Goal: Information Seeking & Learning: Learn about a topic

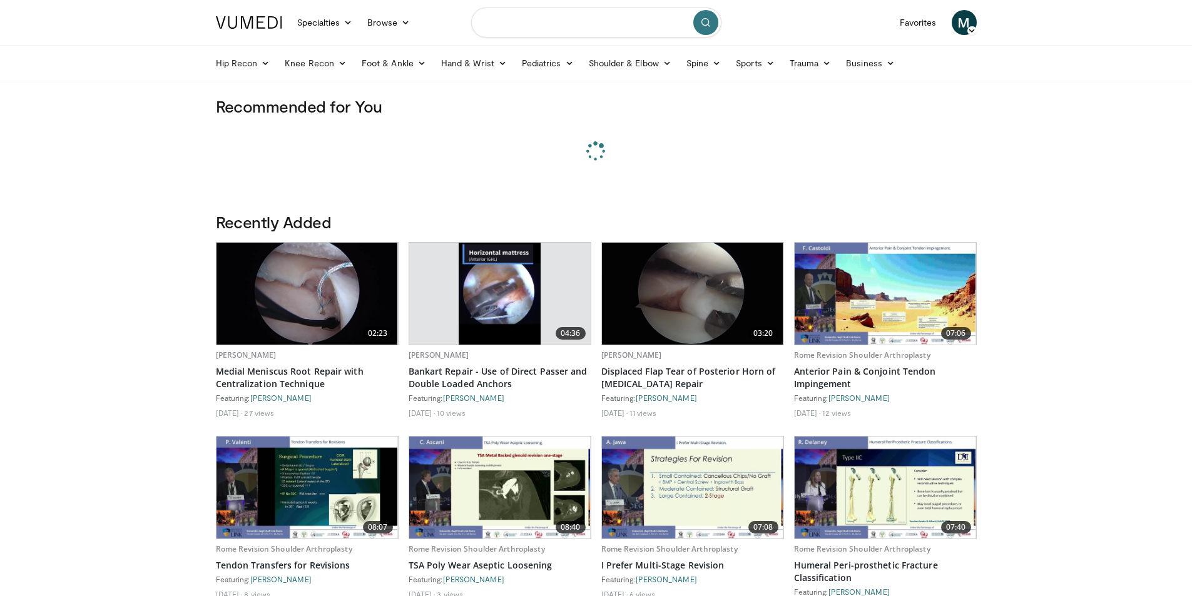
click at [529, 33] on input "Search topics, interventions" at bounding box center [596, 23] width 250 height 30
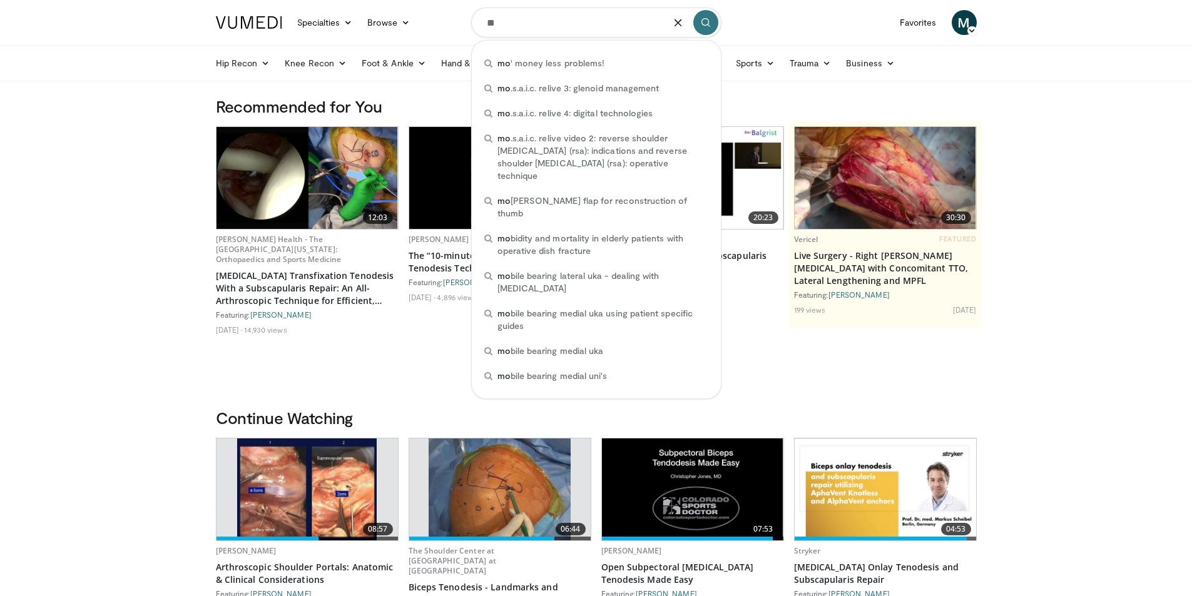
type input "*"
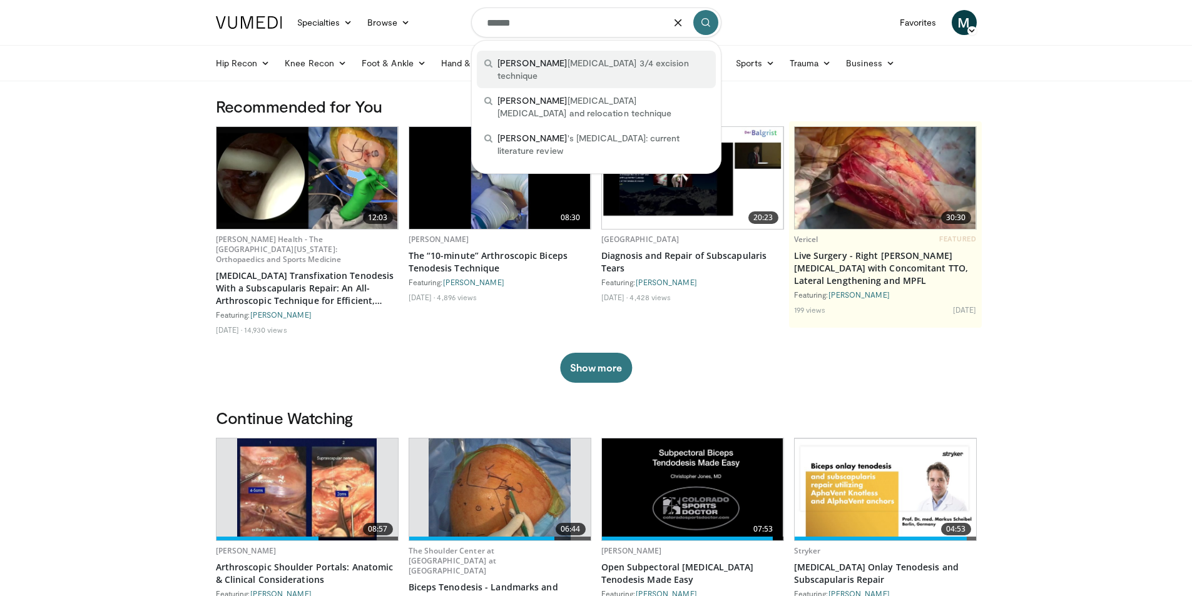
click at [551, 61] on span "[PERSON_NAME][MEDICAL_DATA] 3/4 excision technique" at bounding box center [602, 69] width 211 height 25
type input "**********"
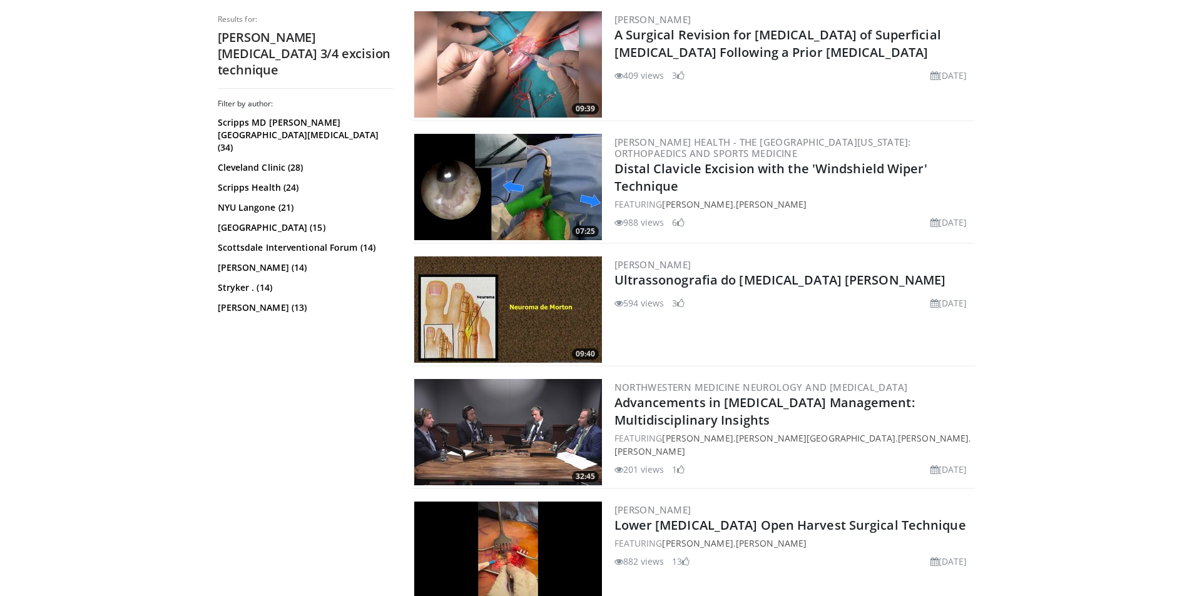
scroll to position [688, 0]
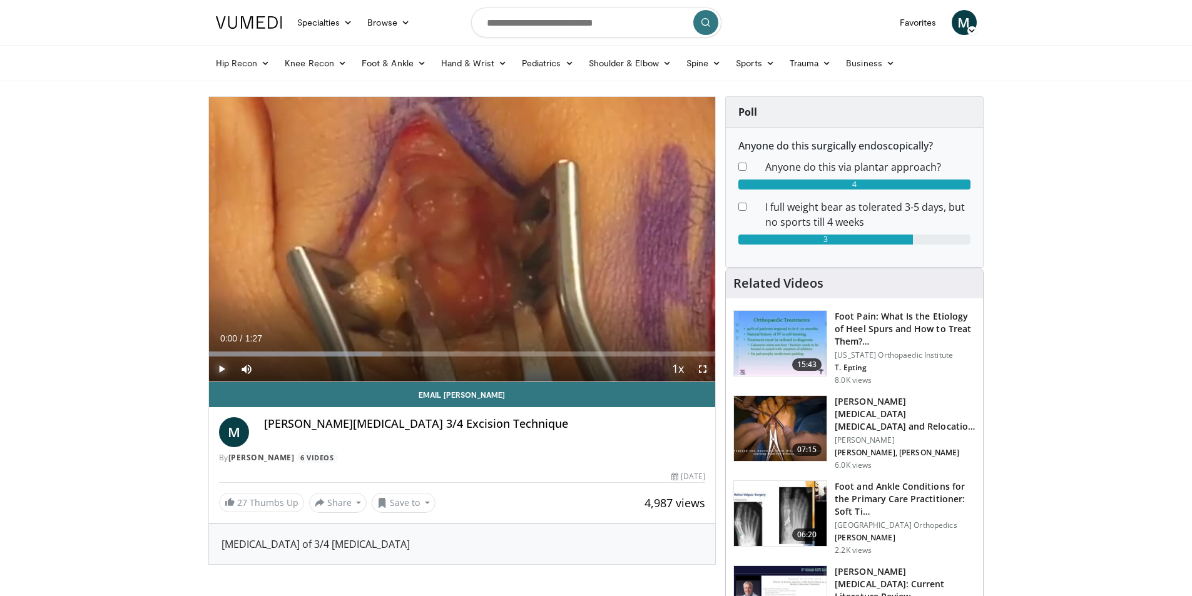
click at [218, 367] on span "Video Player" at bounding box center [221, 369] width 25 height 25
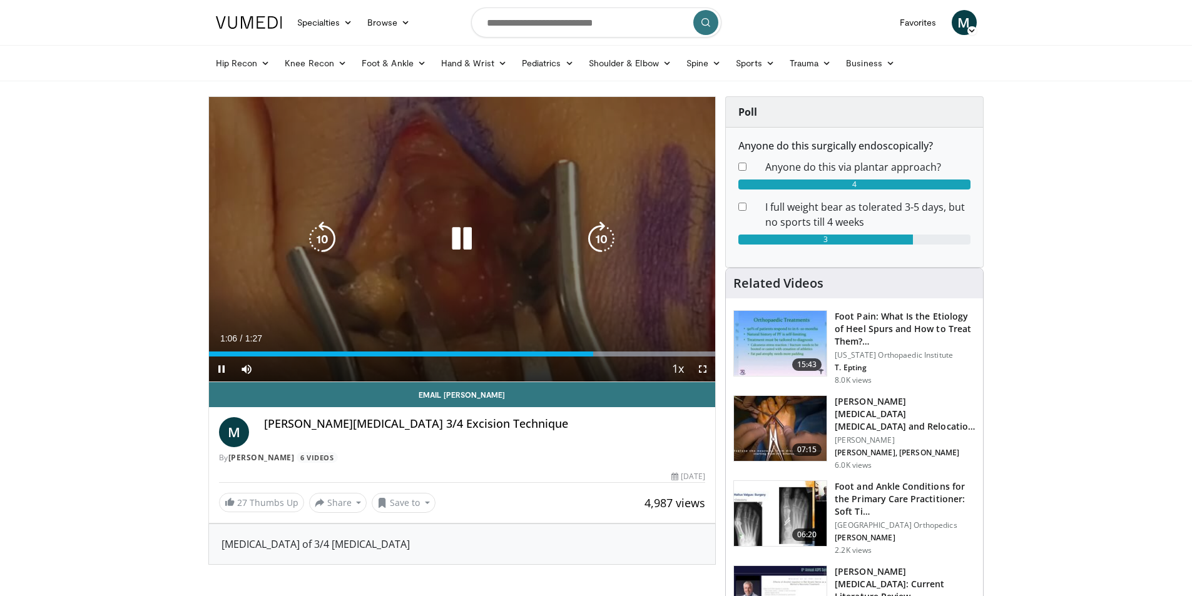
click at [442, 283] on div "10 seconds Tap to unmute" at bounding box center [462, 239] width 507 height 285
click at [429, 205] on div "10 seconds Tap to unmute" at bounding box center [462, 239] width 507 height 285
click at [468, 240] on icon "Video Player" at bounding box center [461, 238] width 35 height 35
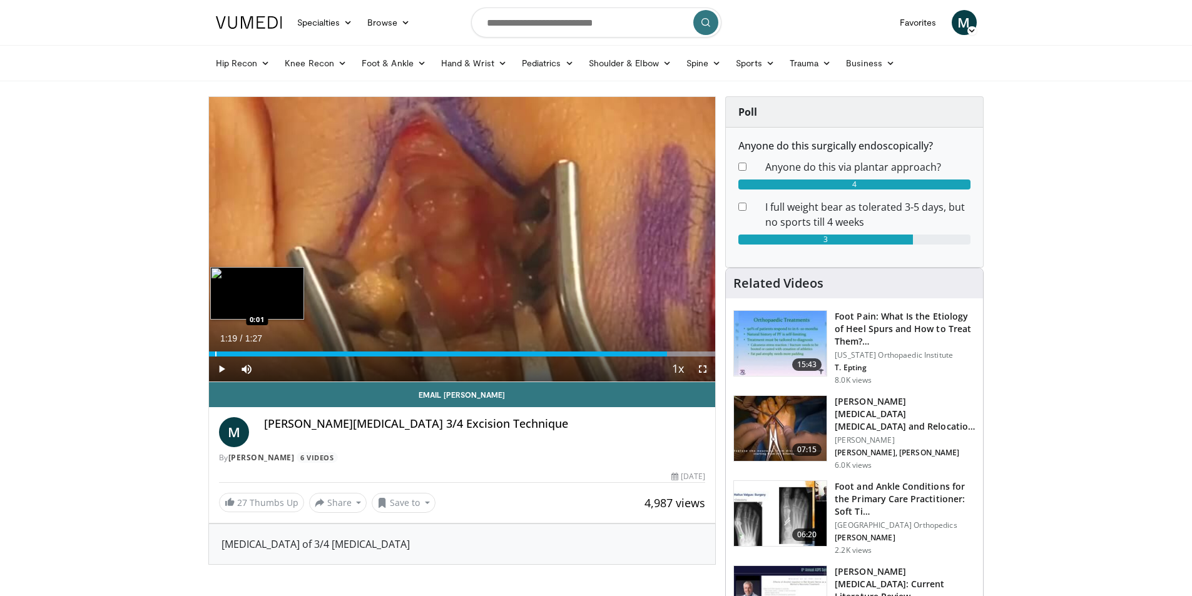
click at [216, 355] on div "Progress Bar" at bounding box center [215, 354] width 1 height 5
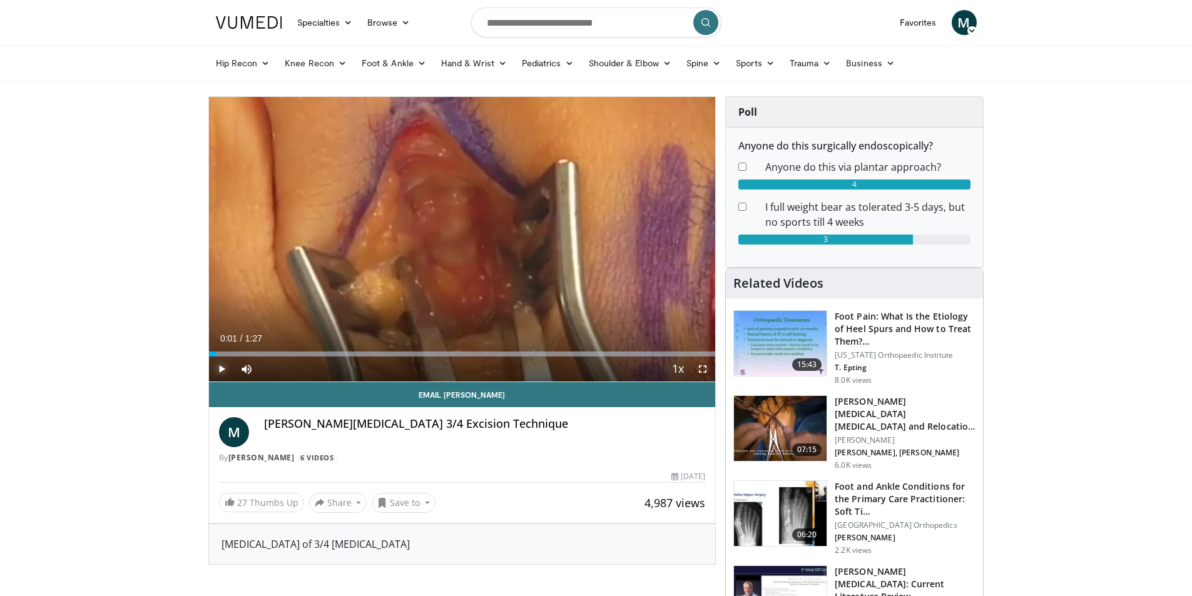
click at [225, 372] on span "Video Player" at bounding box center [221, 369] width 25 height 25
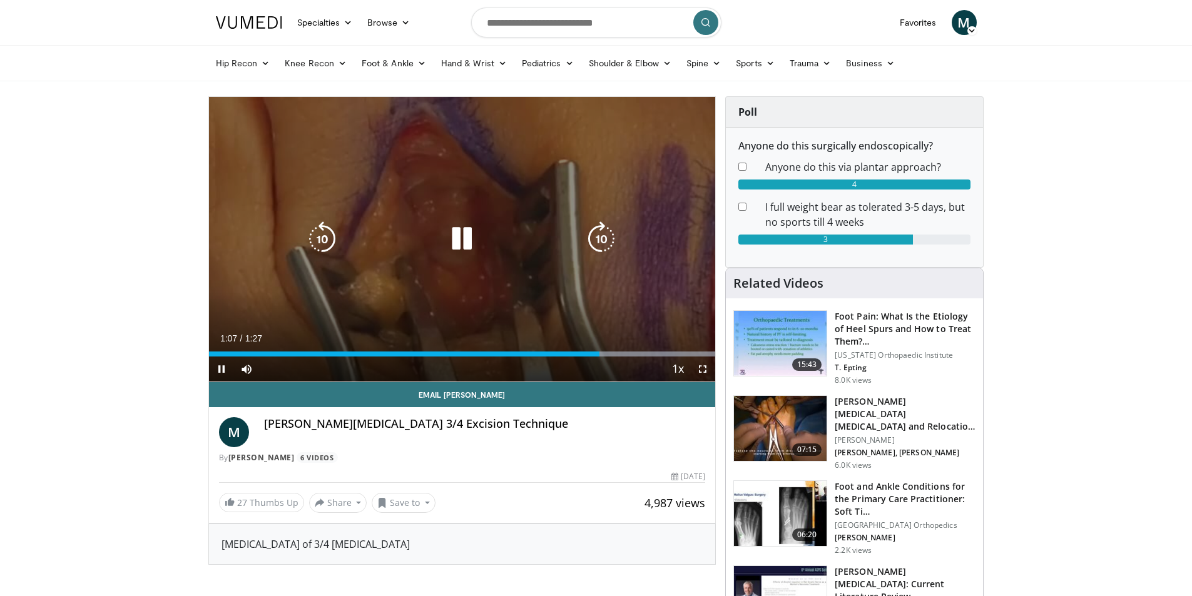
click at [417, 237] on div "Video Player" at bounding box center [462, 238] width 304 height 25
click at [457, 237] on icon "Video Player" at bounding box center [461, 238] width 35 height 35
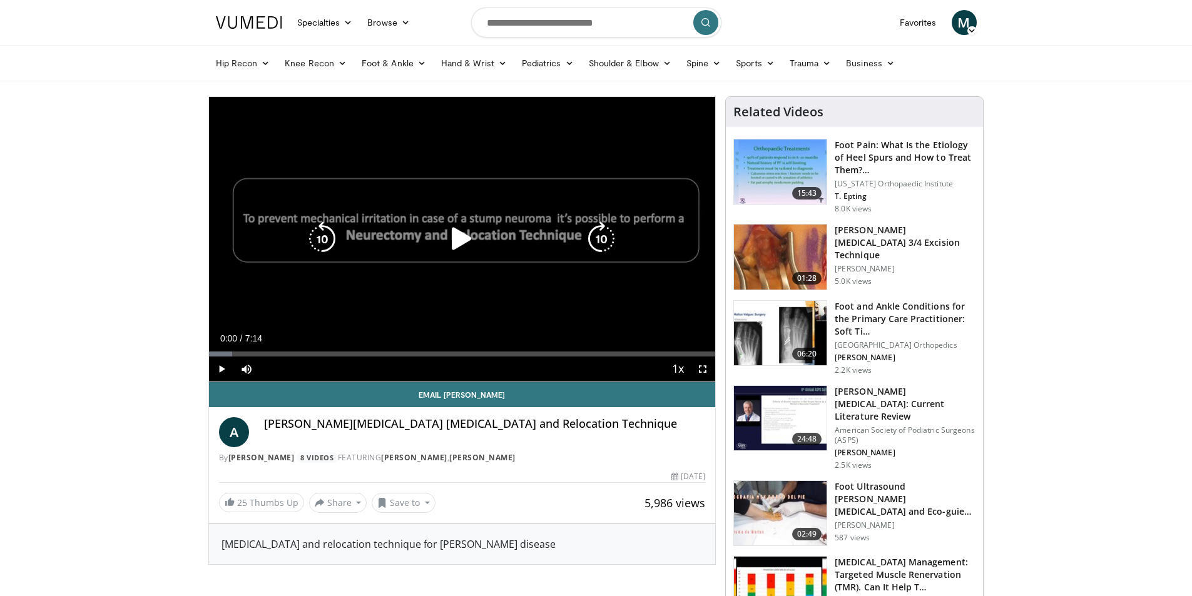
click at [447, 234] on icon "Video Player" at bounding box center [461, 238] width 35 height 35
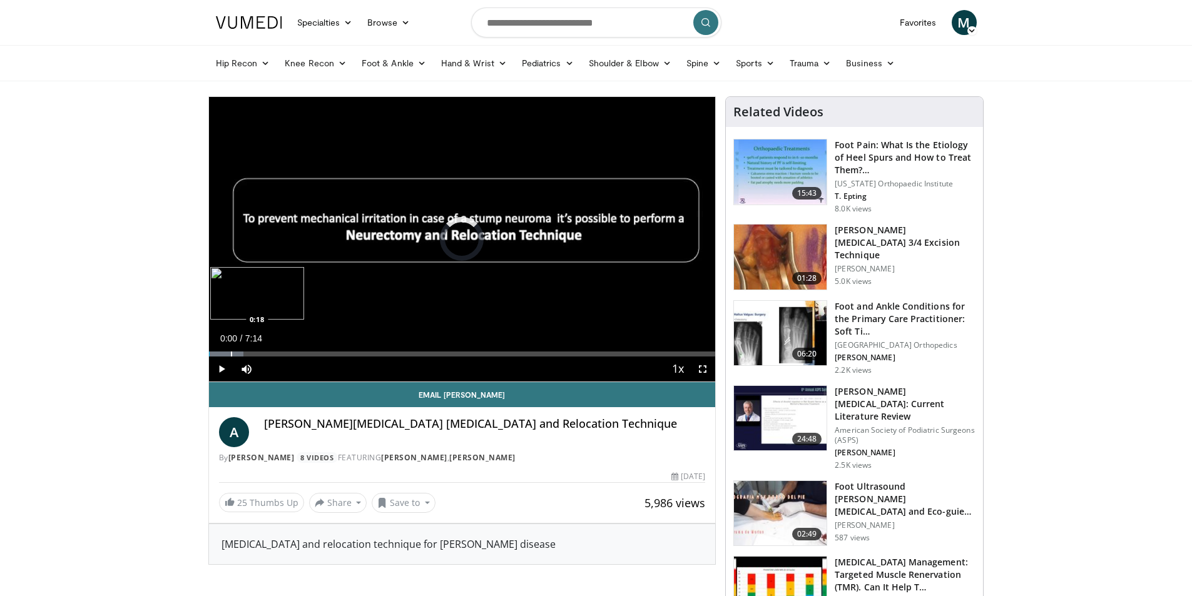
click at [231, 352] on div "Progress Bar" at bounding box center [231, 354] width 1 height 5
click at [271, 353] on div "Progress Bar" at bounding box center [271, 354] width 1 height 5
click at [308, 356] on div "Progress Bar" at bounding box center [307, 354] width 1 height 5
click at [355, 353] on div "Progress Bar" at bounding box center [355, 354] width 1 height 5
click at [495, 350] on div "Loaded : 61.62% 3:21 4:06" at bounding box center [462, 351] width 507 height 12
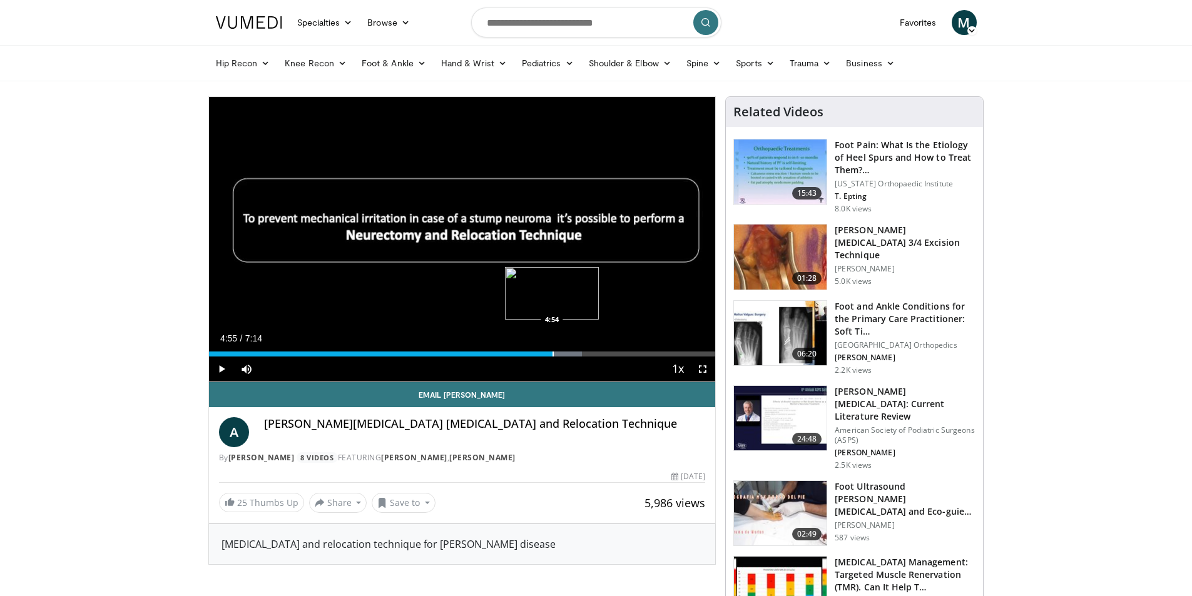
click at [552, 352] on div "Progress Bar" at bounding box center [552, 354] width 1 height 5
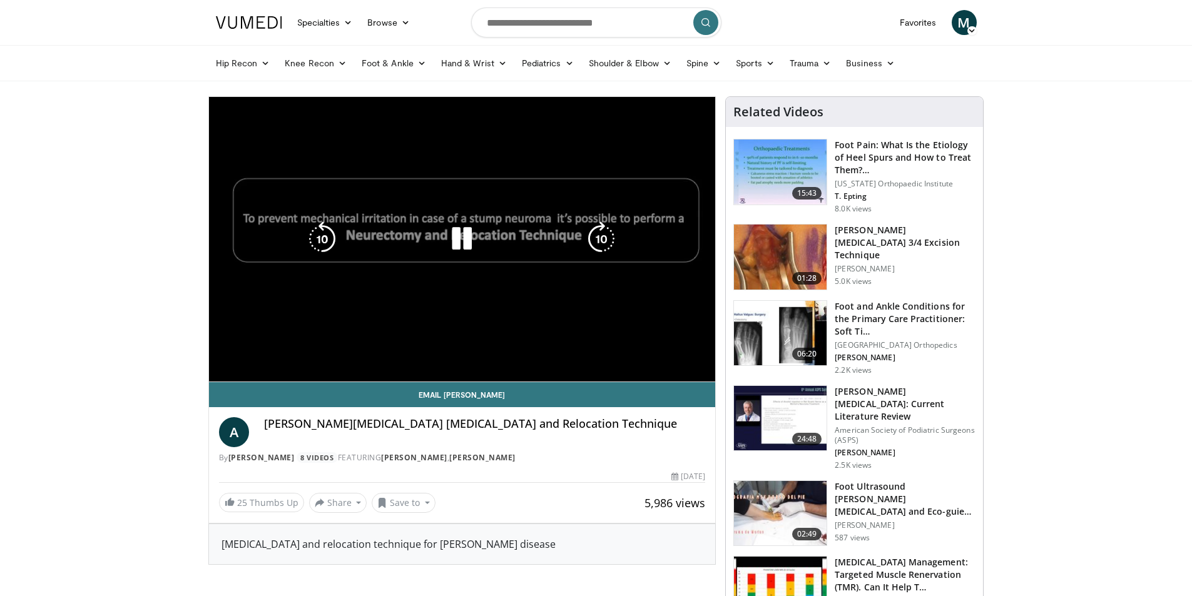
click at [587, 350] on video-js "**********" at bounding box center [462, 239] width 507 height 285
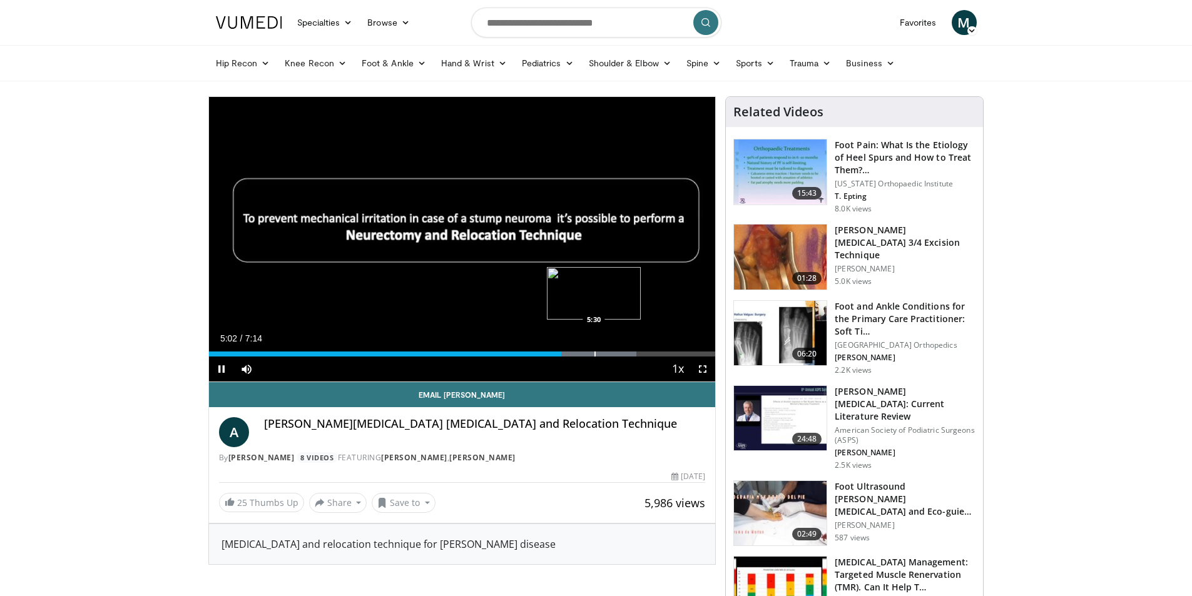
click at [594, 353] on div "Progress Bar" at bounding box center [594, 354] width 1 height 5
click at [647, 350] on div "Loaded : 91.30% 5:35 6:16" at bounding box center [462, 351] width 507 height 12
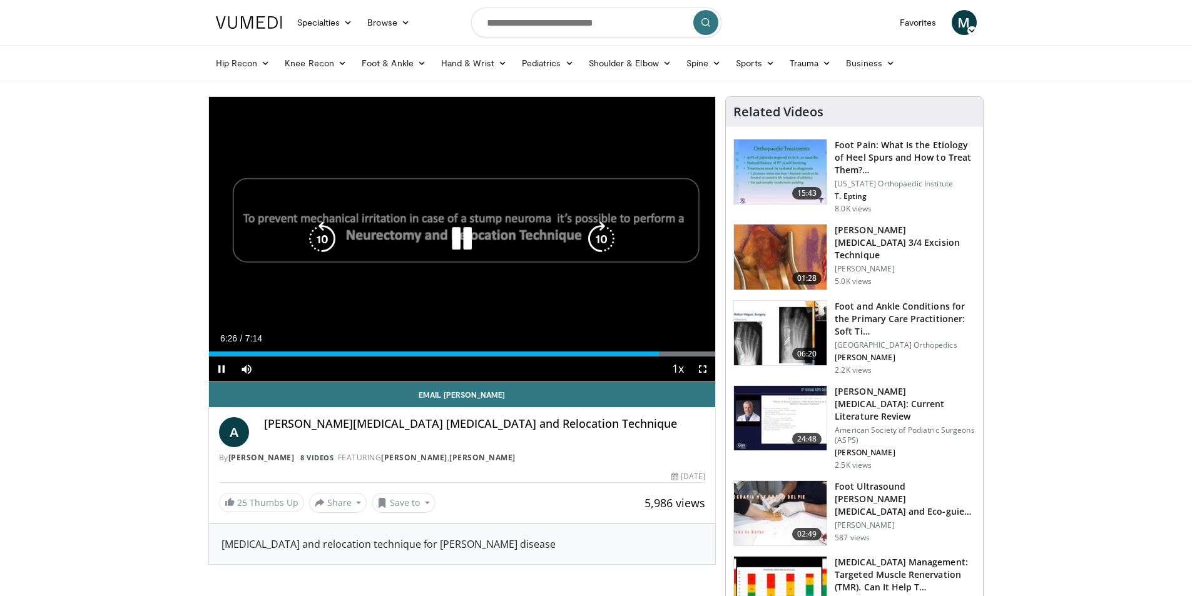
click at [642, 248] on div "10 seconds Tap to unmute" at bounding box center [462, 239] width 507 height 285
click at [467, 241] on icon "Video Player" at bounding box center [461, 238] width 35 height 35
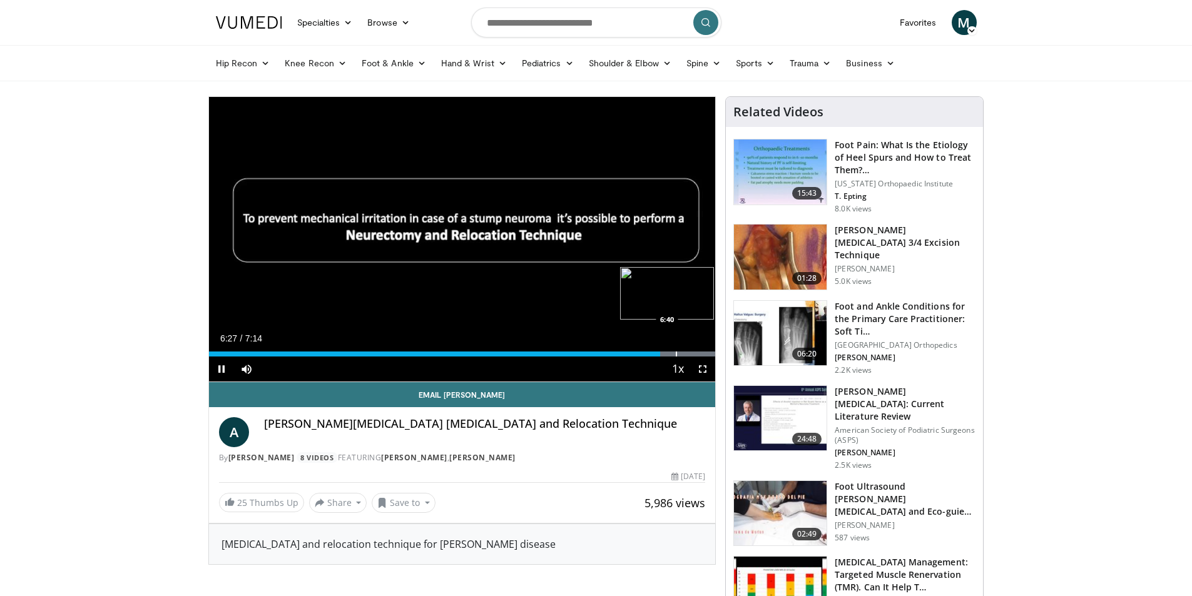
click at [676, 353] on div "Progress Bar" at bounding box center [676, 354] width 1 height 5
click at [691, 354] on div "Progress Bar" at bounding box center [691, 354] width 1 height 5
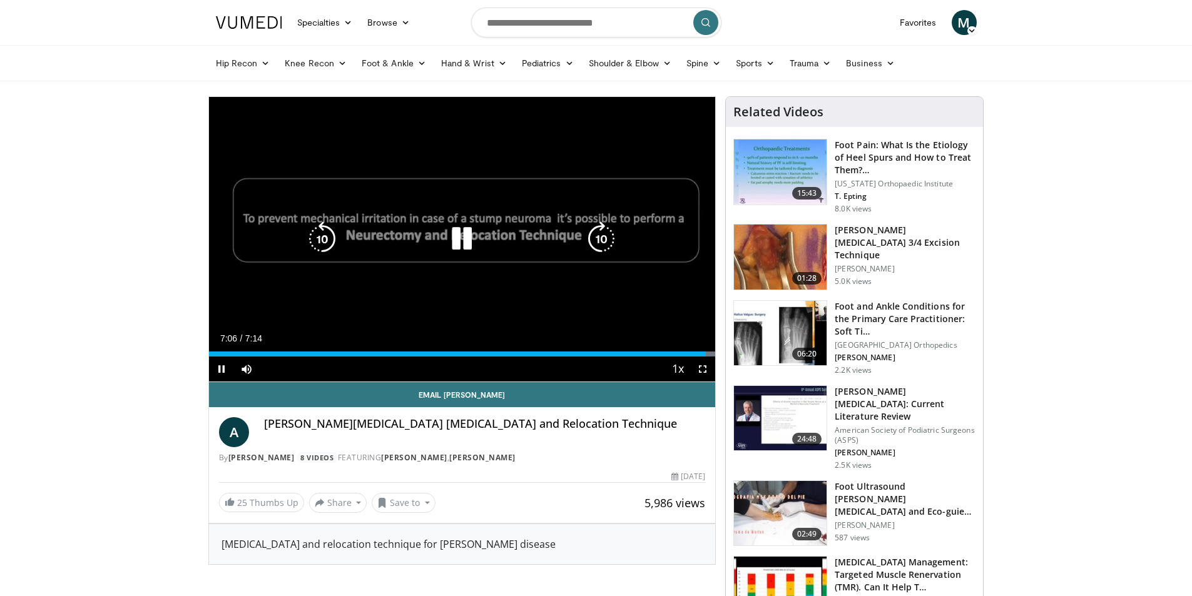
click at [576, 320] on div "10 seconds Tap to unmute" at bounding box center [462, 239] width 507 height 285
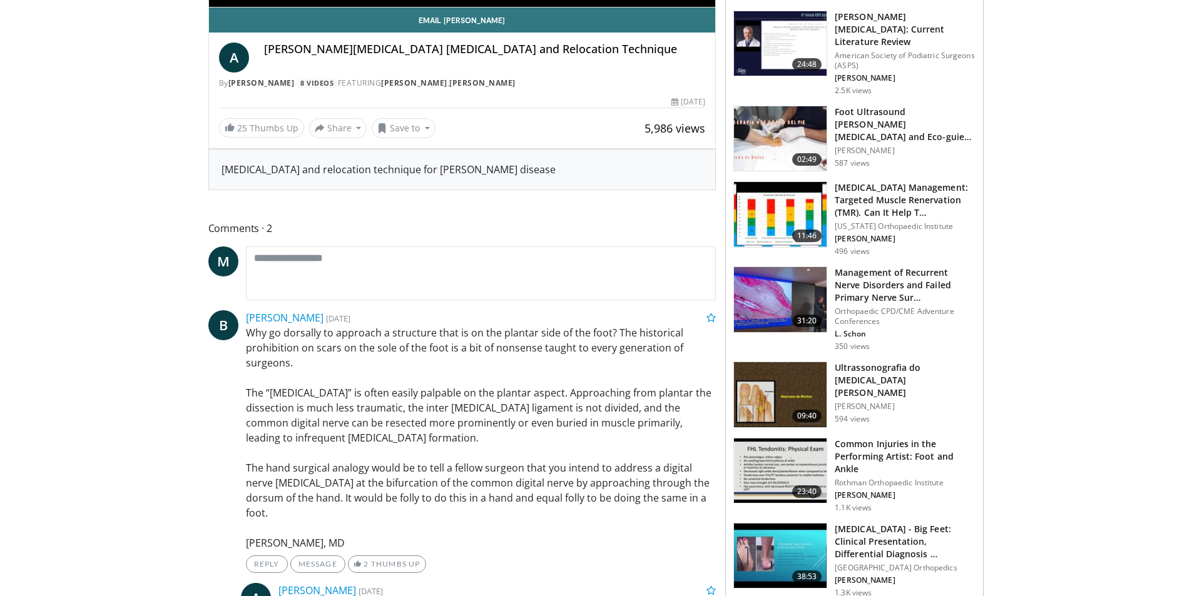
scroll to position [375, 0]
